Goal: Transaction & Acquisition: Purchase product/service

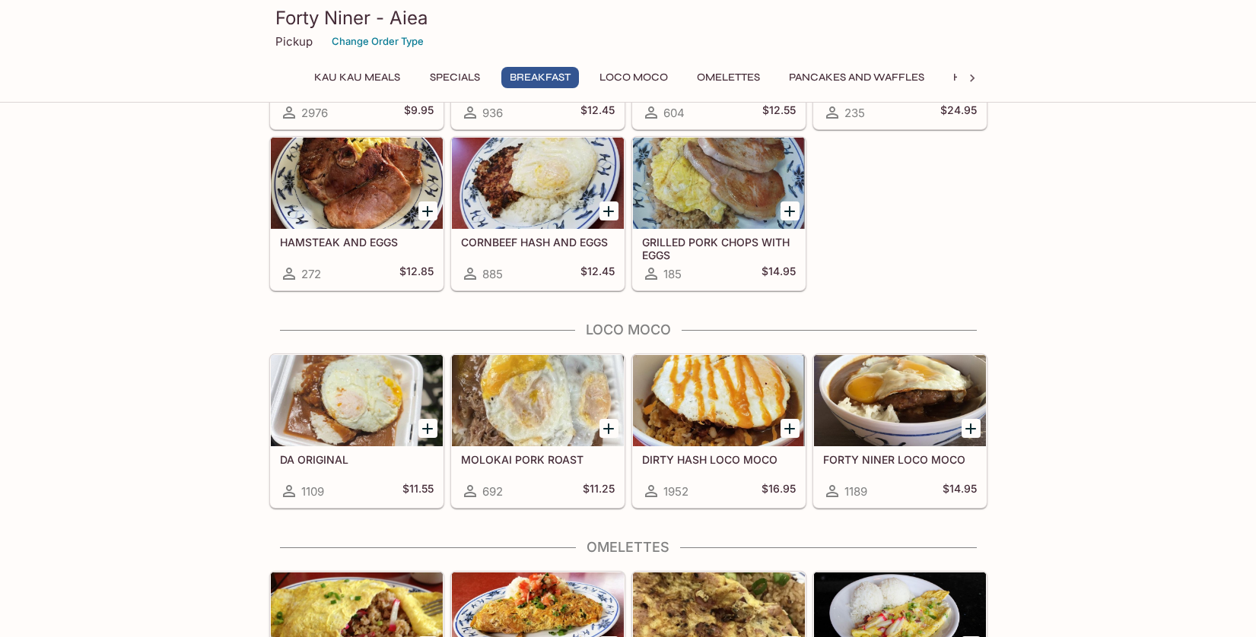
scroll to position [948, 0]
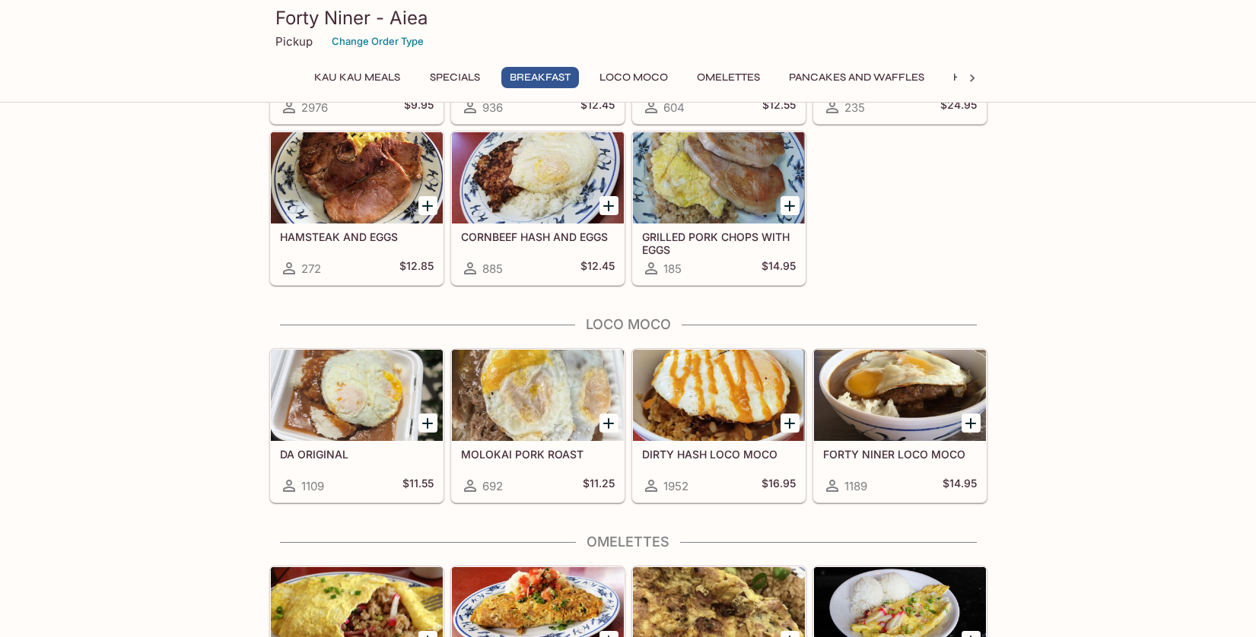
click at [352, 402] on div at bounding box center [357, 395] width 172 height 91
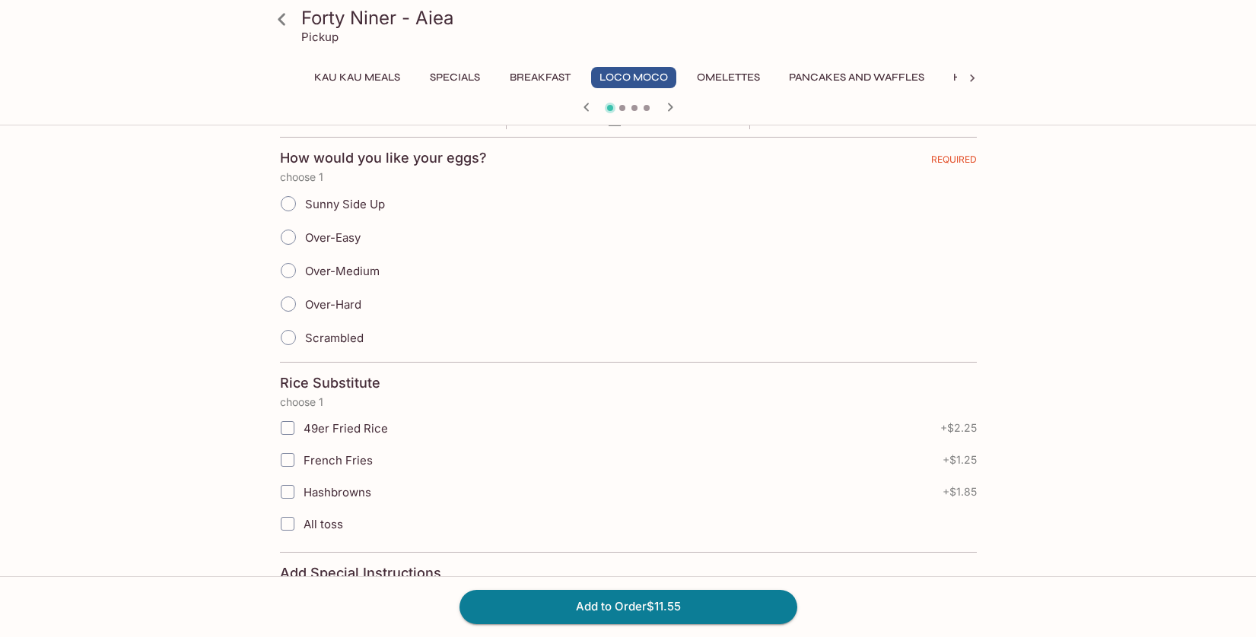
scroll to position [339, 0]
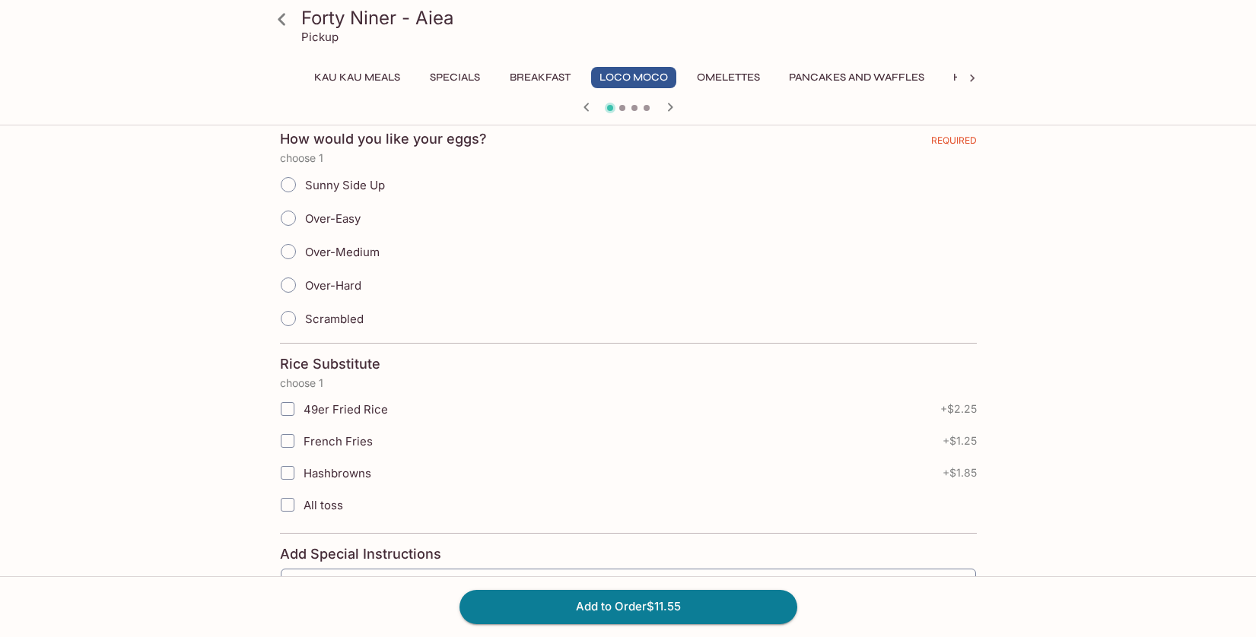
click at [377, 77] on button "Kau Kau Meals" at bounding box center [357, 77] width 103 height 21
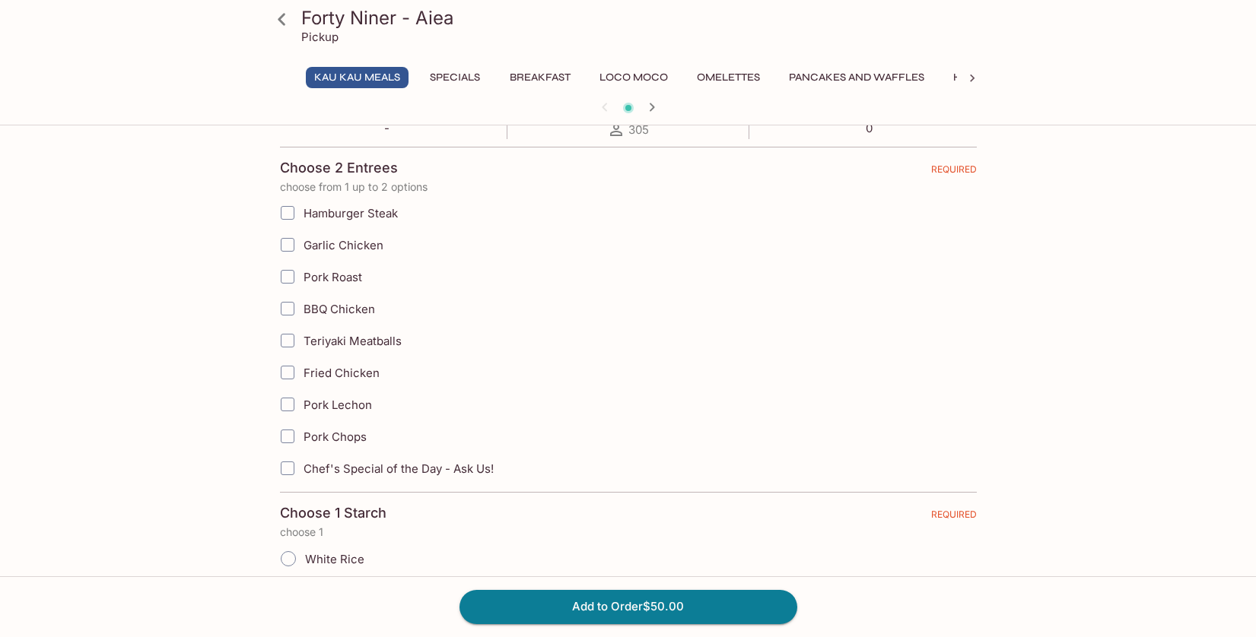
click at [282, 210] on input "Hamburger Steak" at bounding box center [287, 213] width 30 height 30
checkbox input "true"
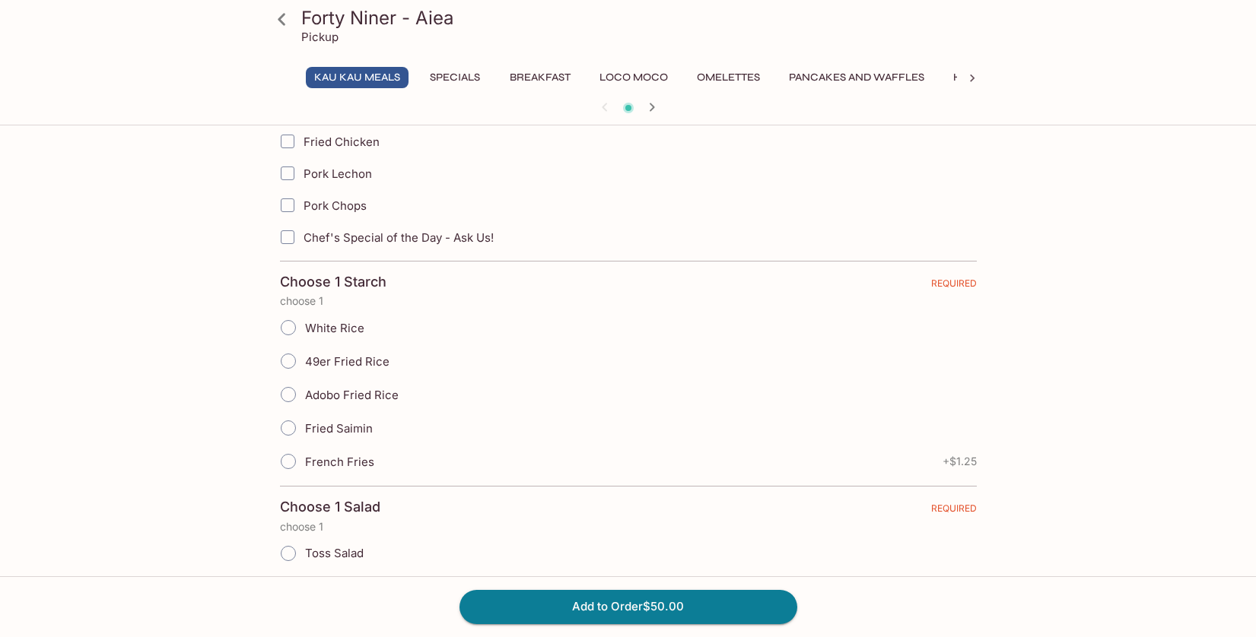
scroll to position [576, 0]
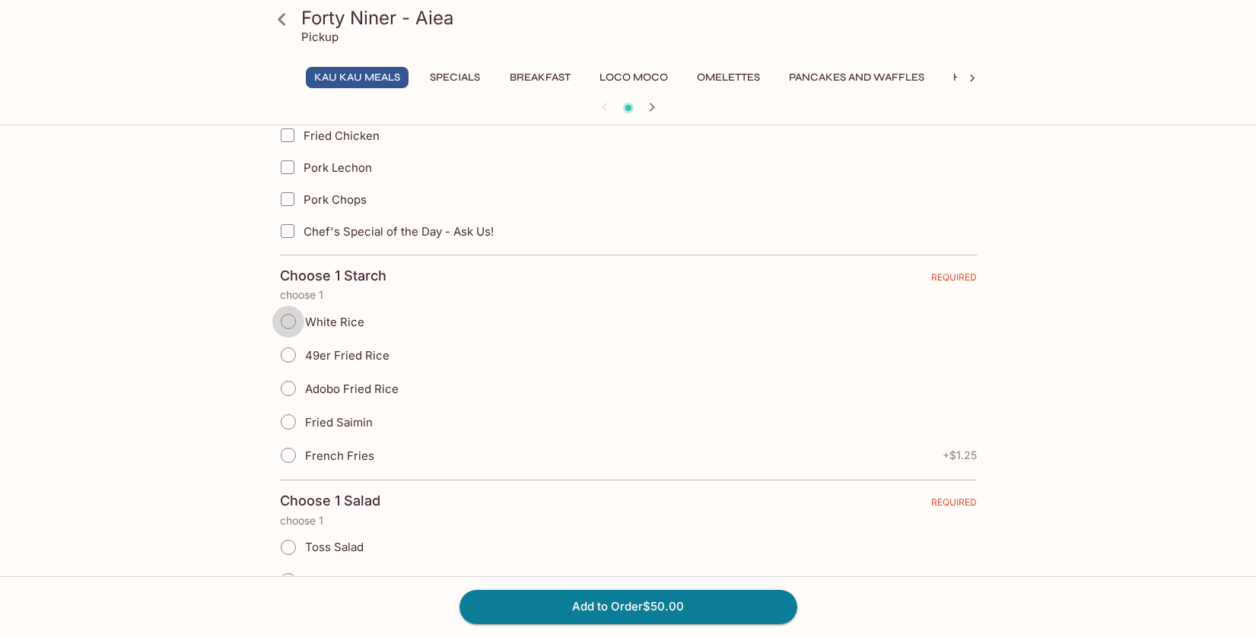
click at [290, 320] on input "White Rice" at bounding box center [288, 322] width 32 height 32
radio input "true"
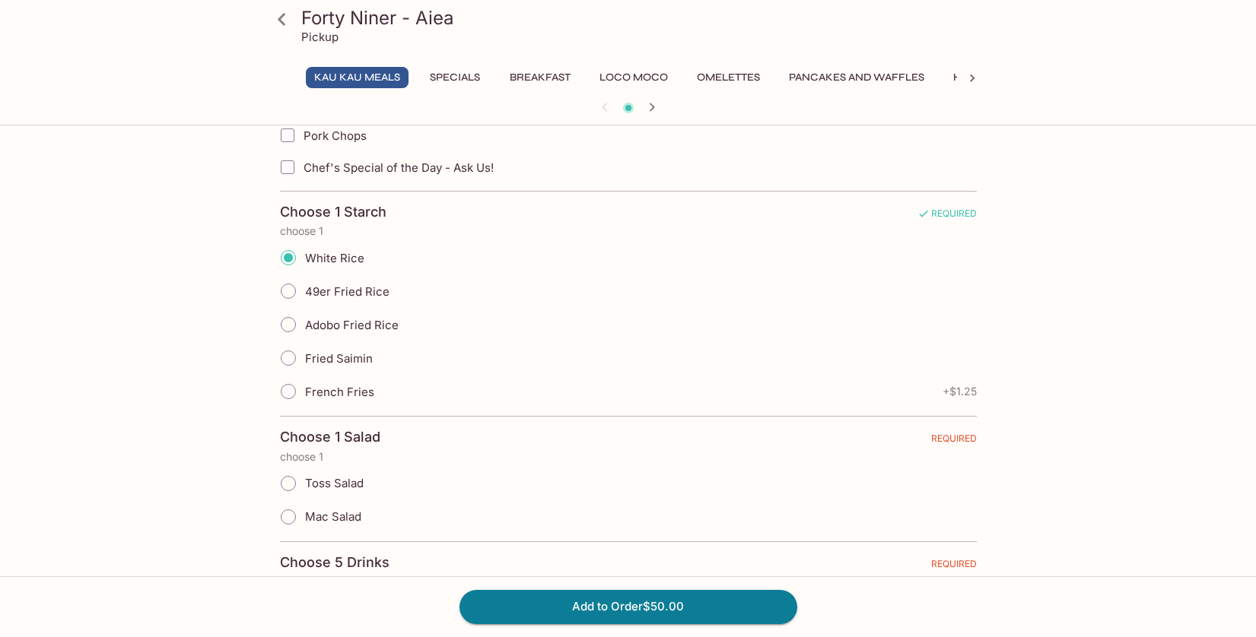
scroll to position [710, 0]
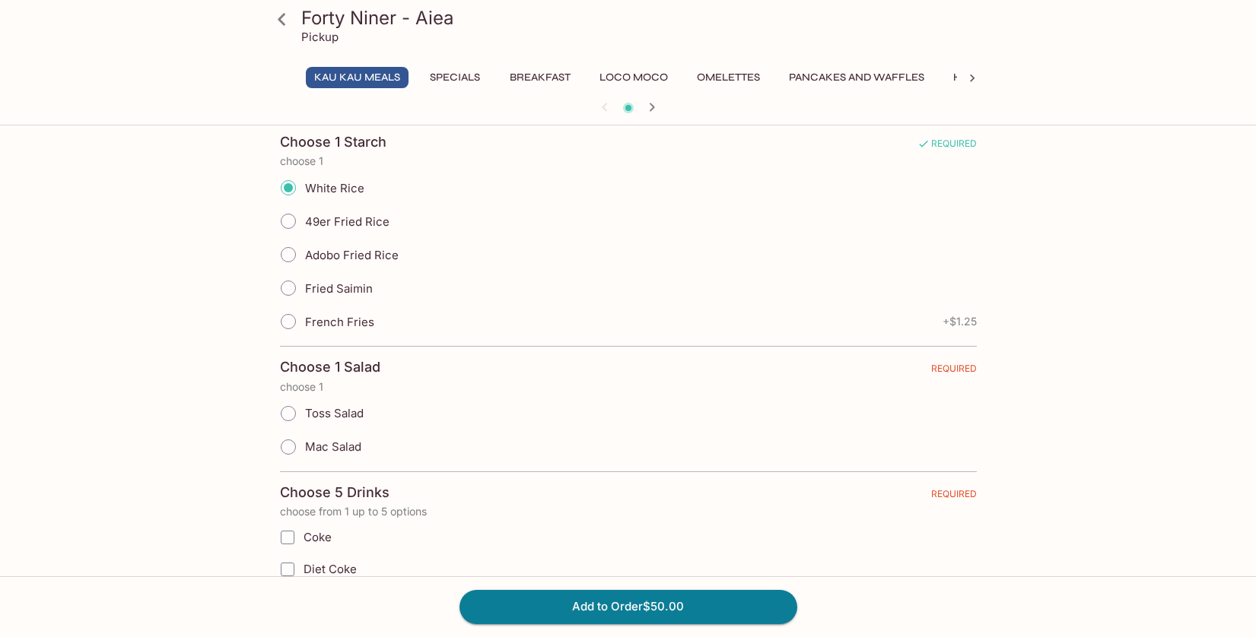
click at [292, 450] on input "Mac Salad" at bounding box center [288, 447] width 32 height 32
radio input "true"
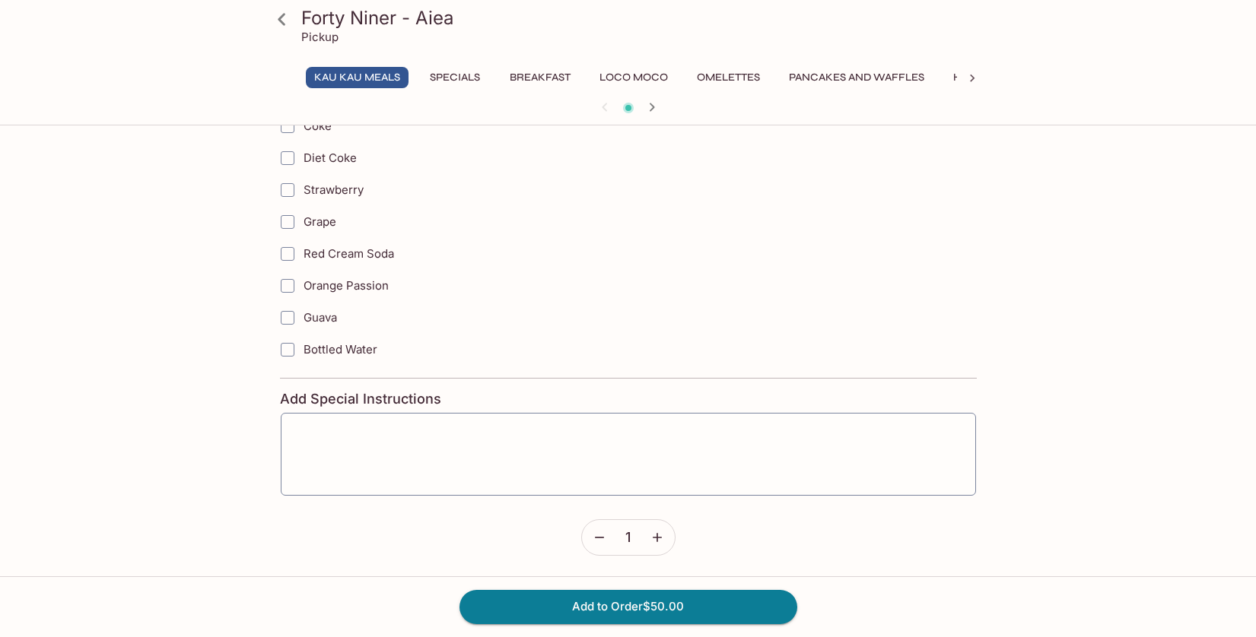
scroll to position [1123, 0]
click at [294, 347] on input "Bottled Water" at bounding box center [287, 348] width 30 height 30
checkbox input "true"
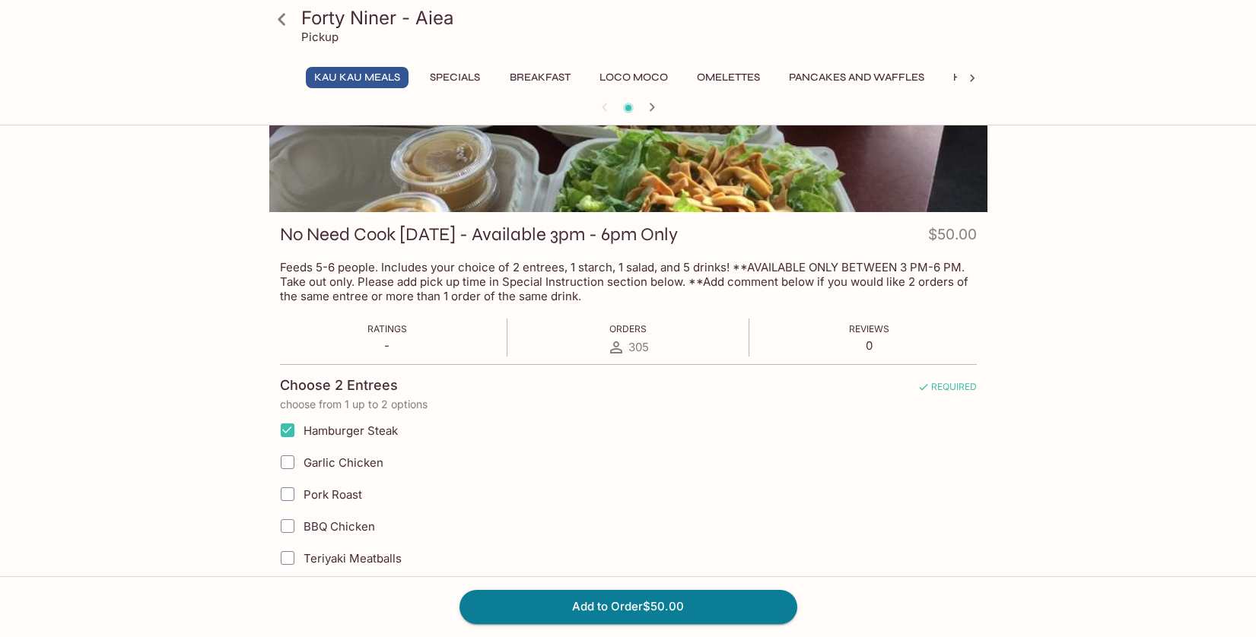
scroll to position [0, 0]
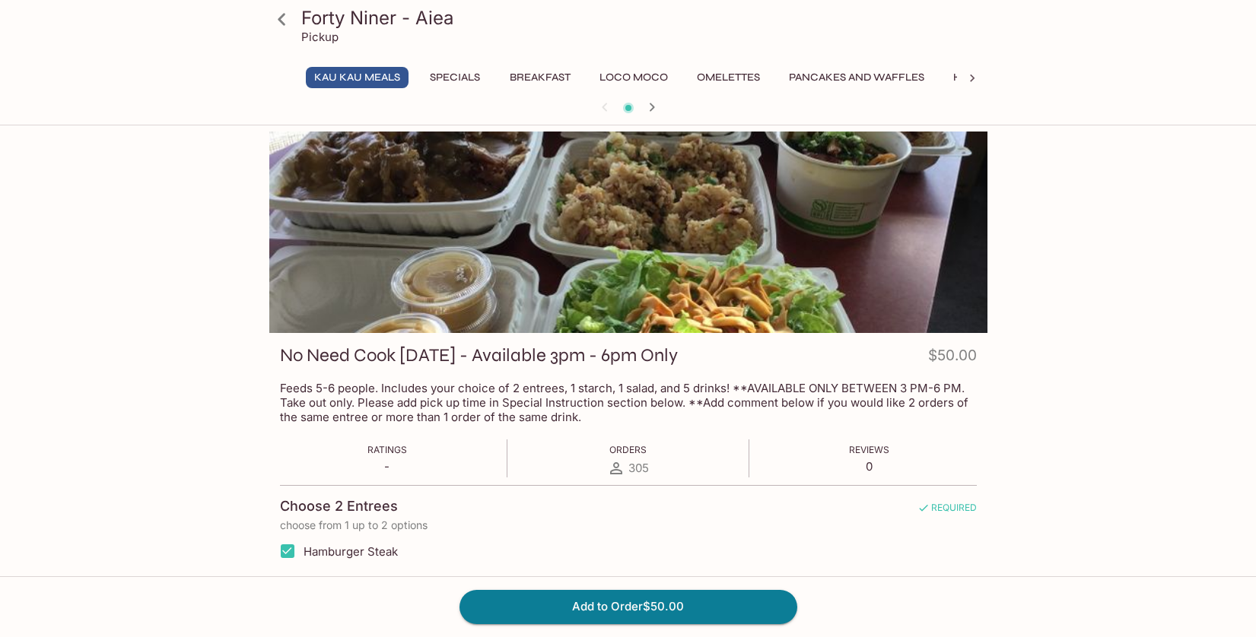
click at [460, 78] on button "Specials" at bounding box center [455, 77] width 68 height 21
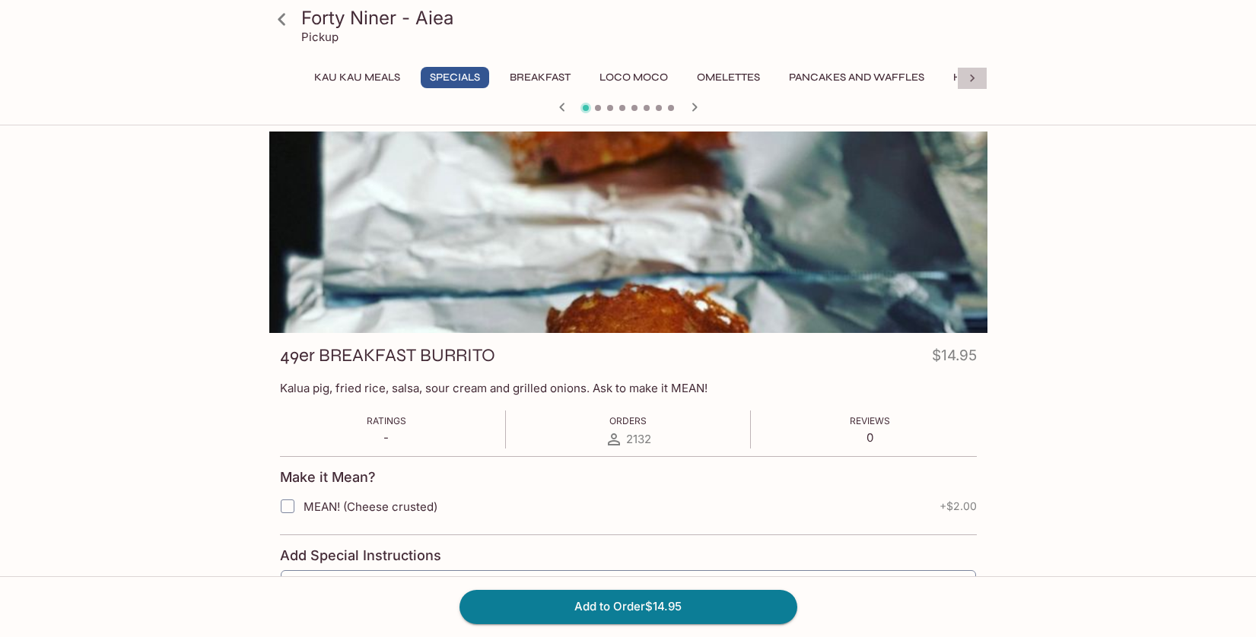
click at [969, 76] on icon at bounding box center [972, 78] width 15 height 15
click at [844, 75] on button "Burgers and Sandwiches" at bounding box center [837, 77] width 170 height 21
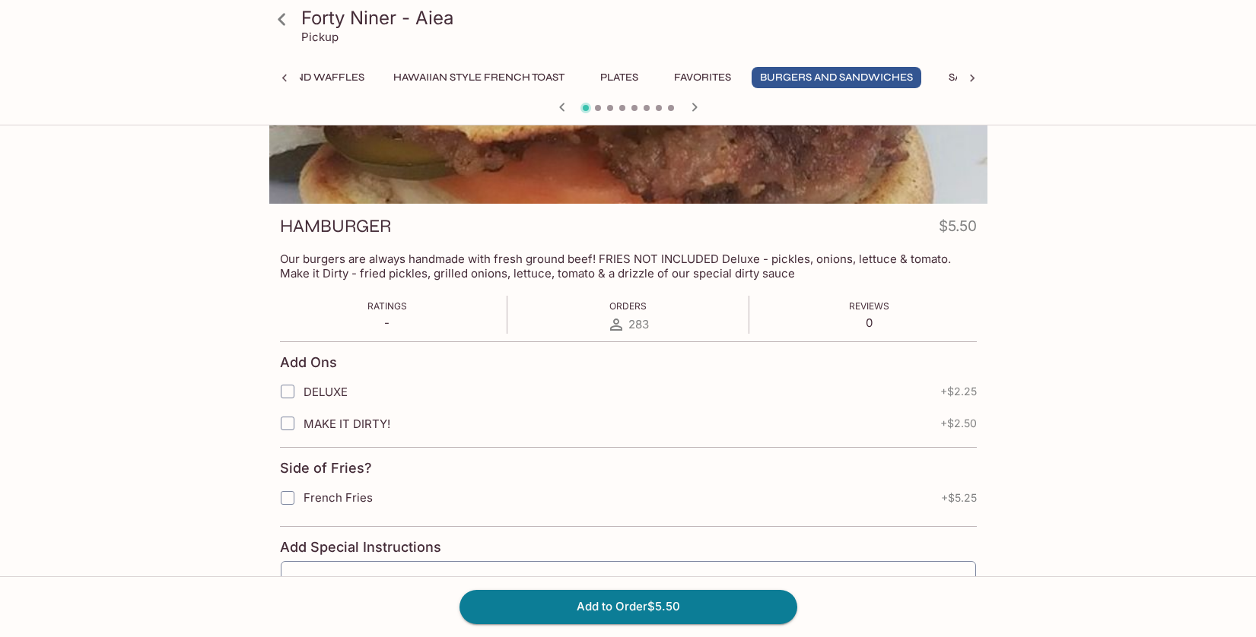
scroll to position [0, 0]
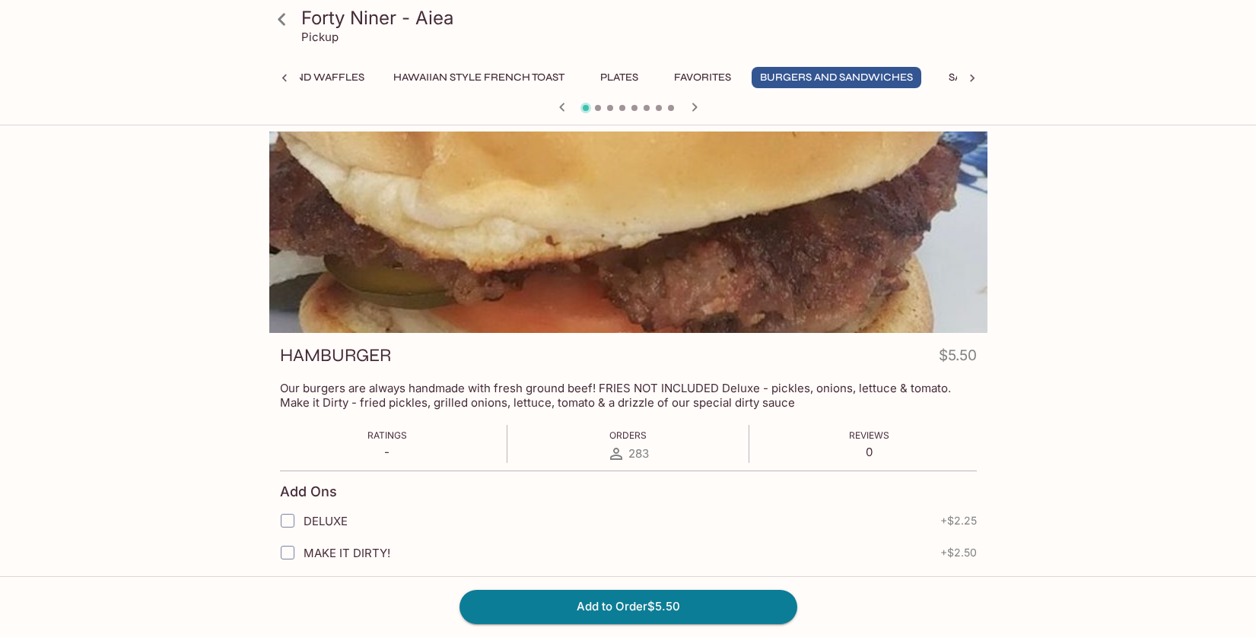
click at [642, 77] on button "Plates" at bounding box center [619, 77] width 68 height 21
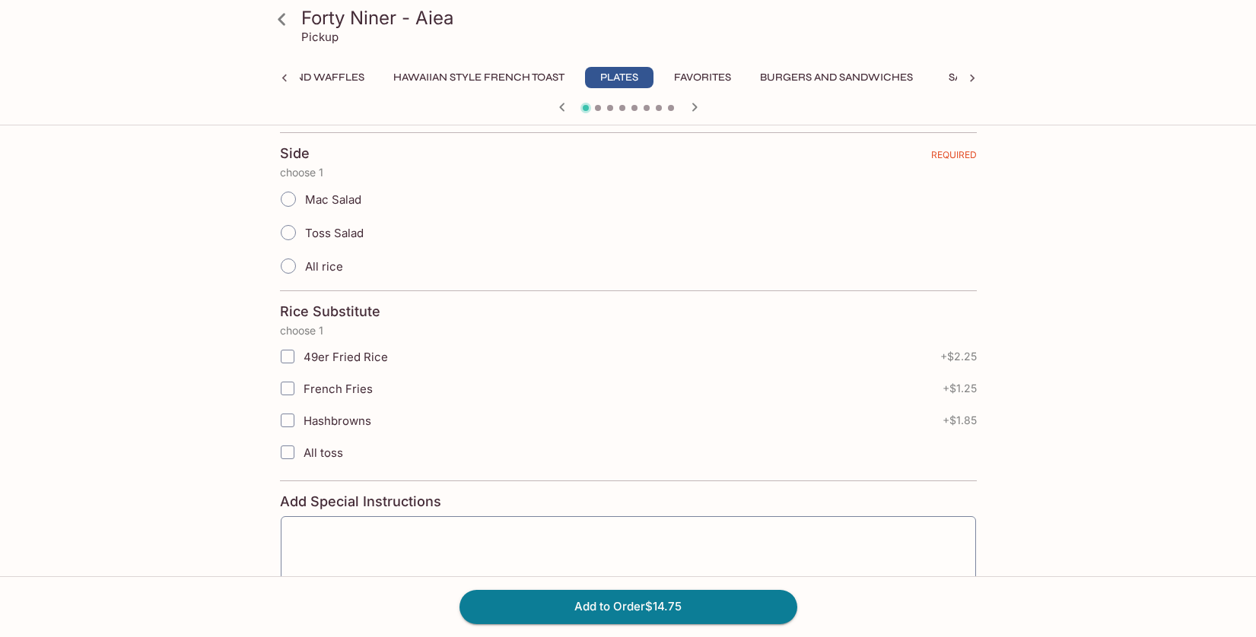
scroll to position [176, 0]
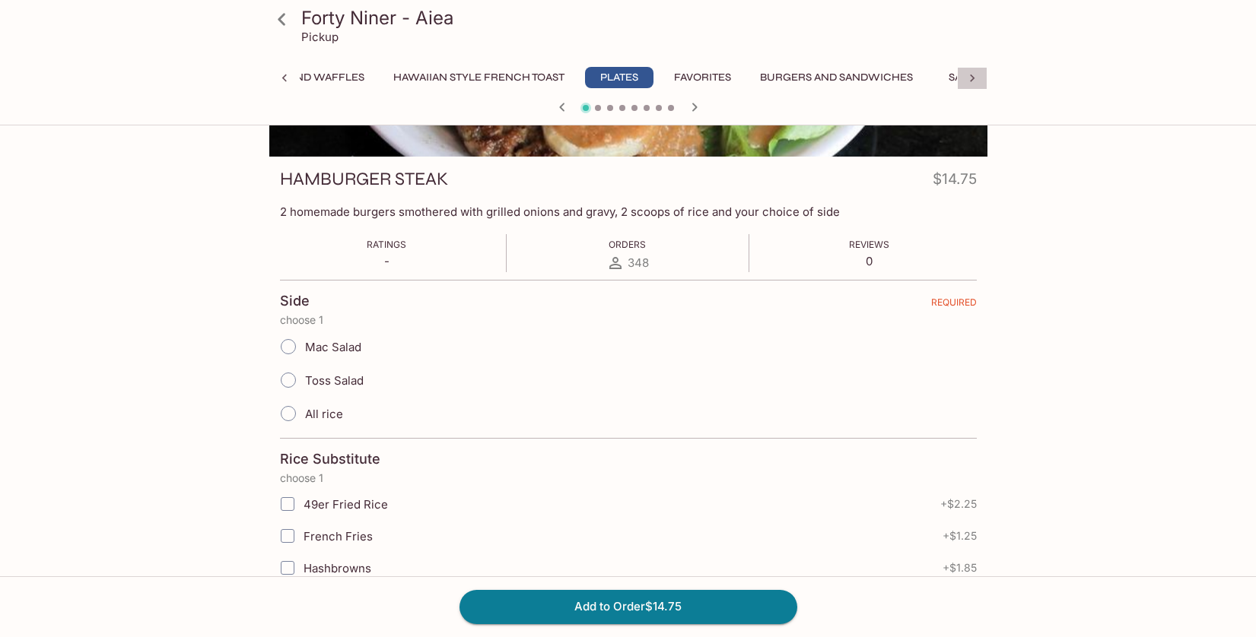
click at [971, 69] on div at bounding box center [972, 78] width 30 height 23
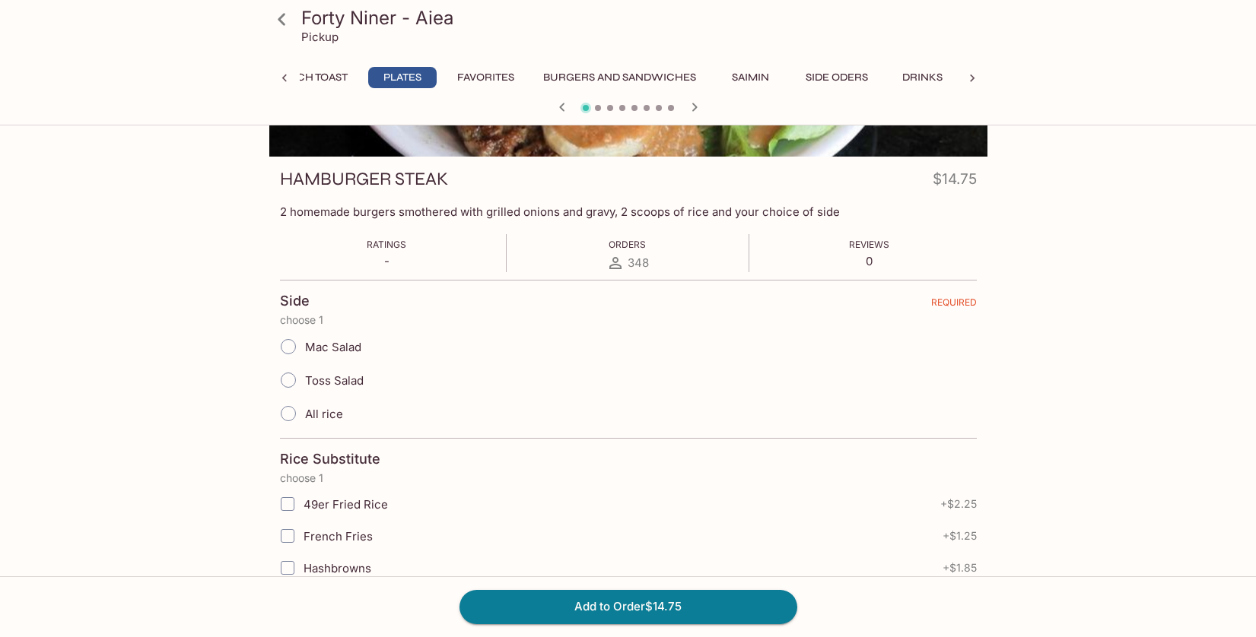
scroll to position [0, 786]
click at [741, 74] on button "Saimin" at bounding box center [751, 77] width 68 height 21
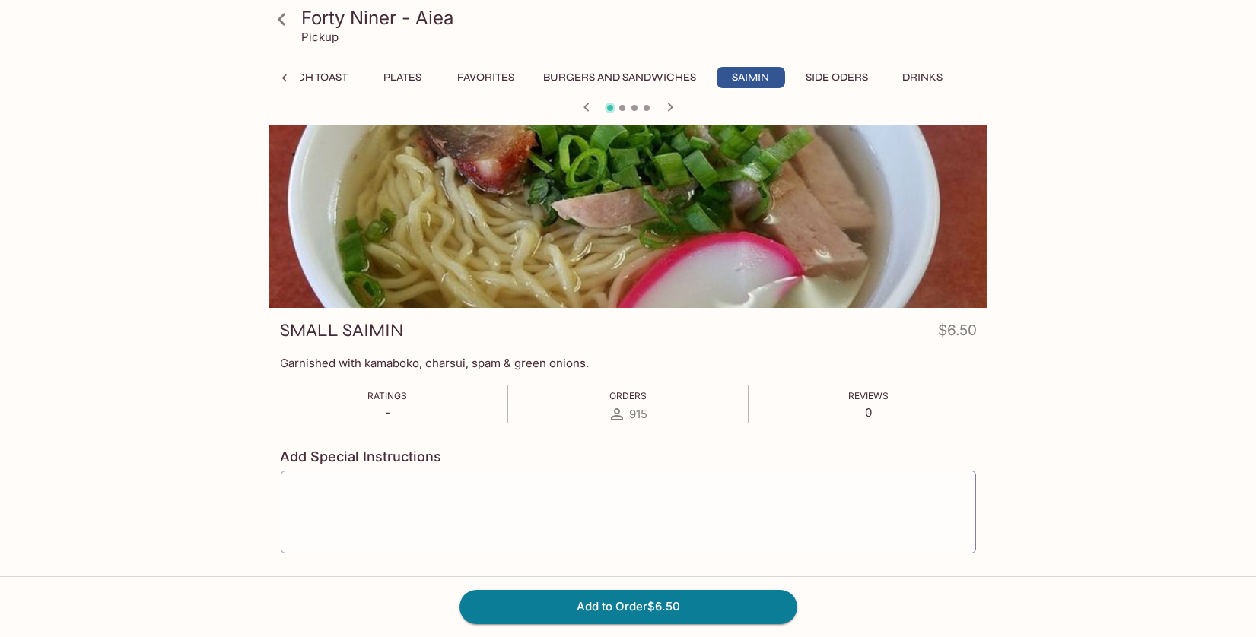
scroll to position [14, 0]
